Goal: Check status: Check status

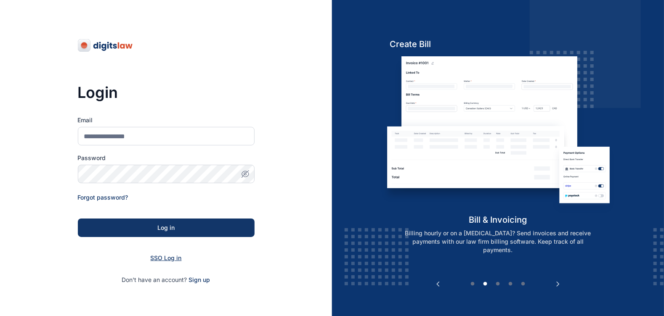
click at [161, 259] on span "SSO Log in" at bounding box center [166, 257] width 31 height 7
